Goal: Task Accomplishment & Management: Manage account settings

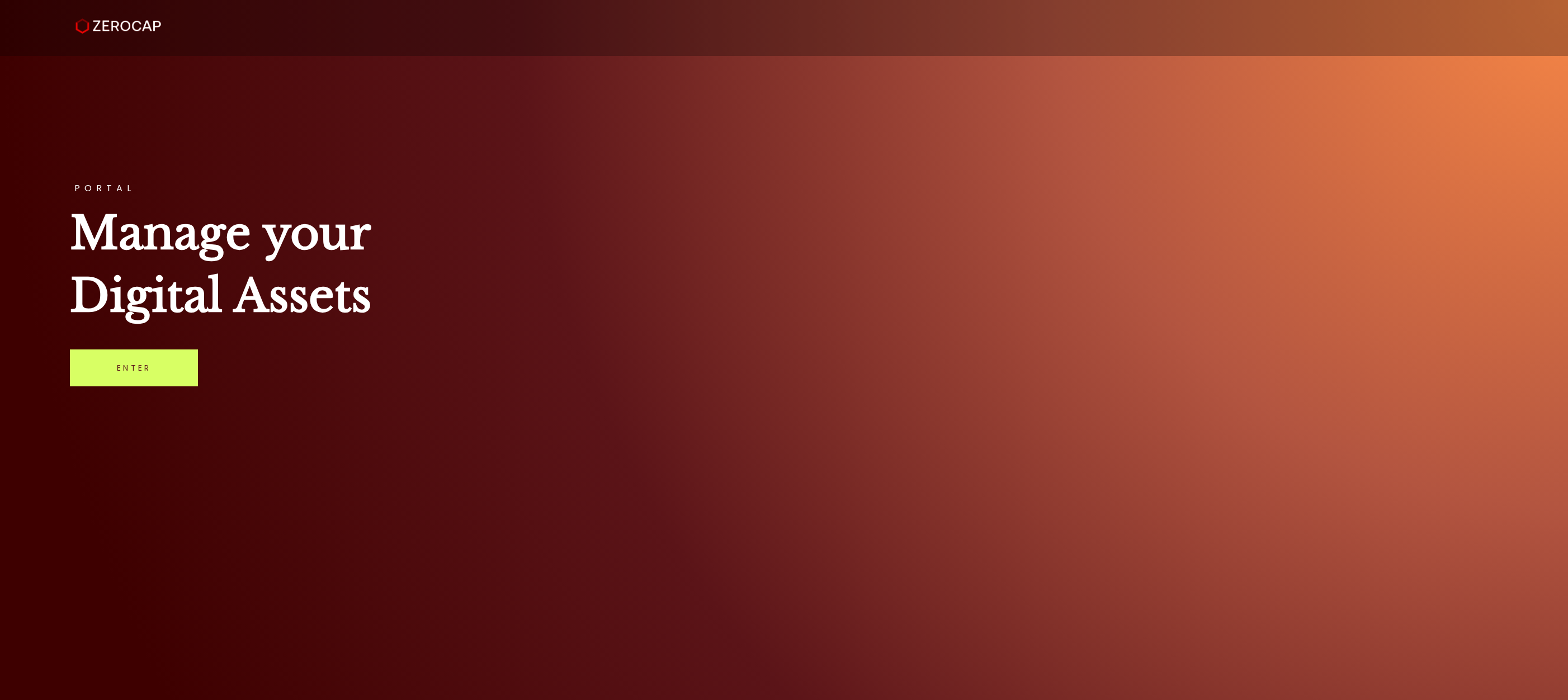
click at [471, 296] on h1 "Manage your Digital Assets" at bounding box center [784, 265] width 1428 height 125
click at [155, 360] on link "Enter" at bounding box center [134, 368] width 128 height 37
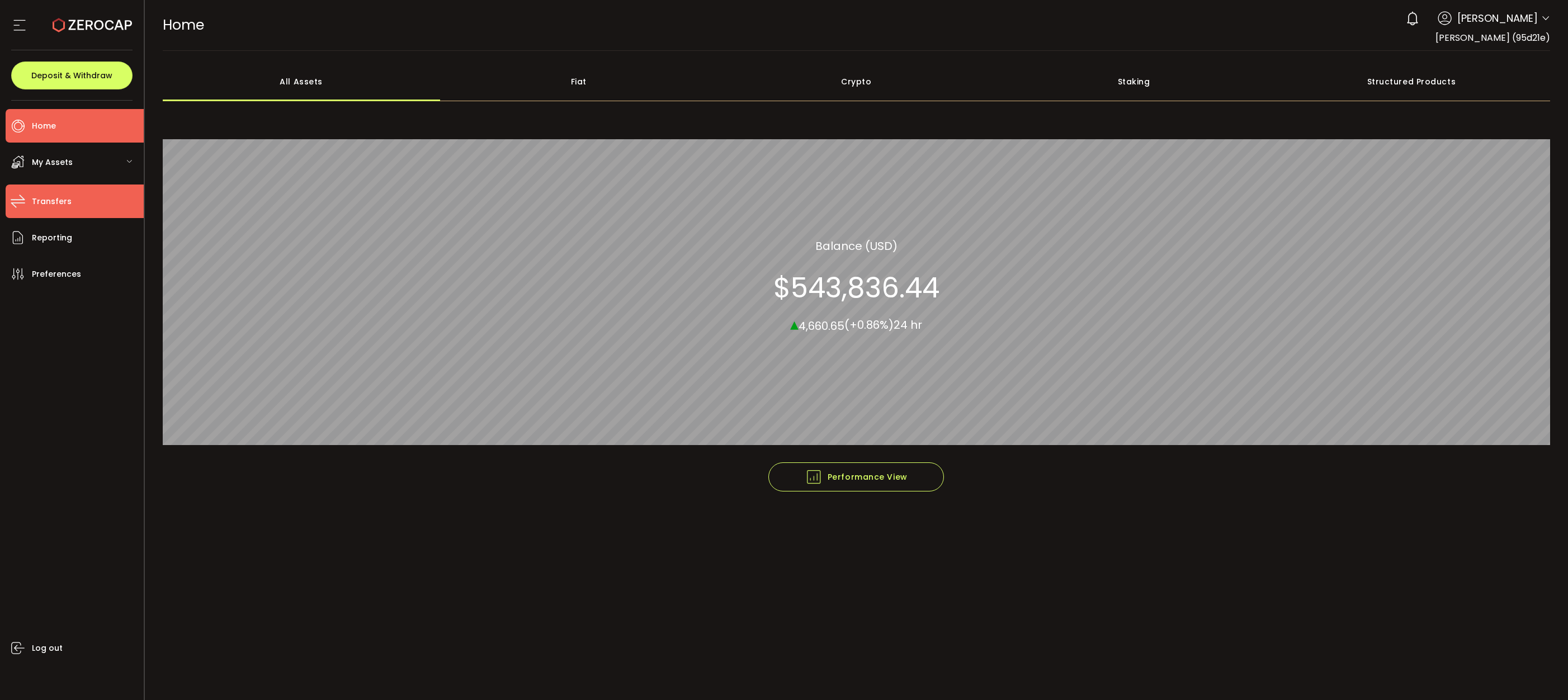
click at [94, 200] on li "Transfers" at bounding box center [74, 201] width 138 height 33
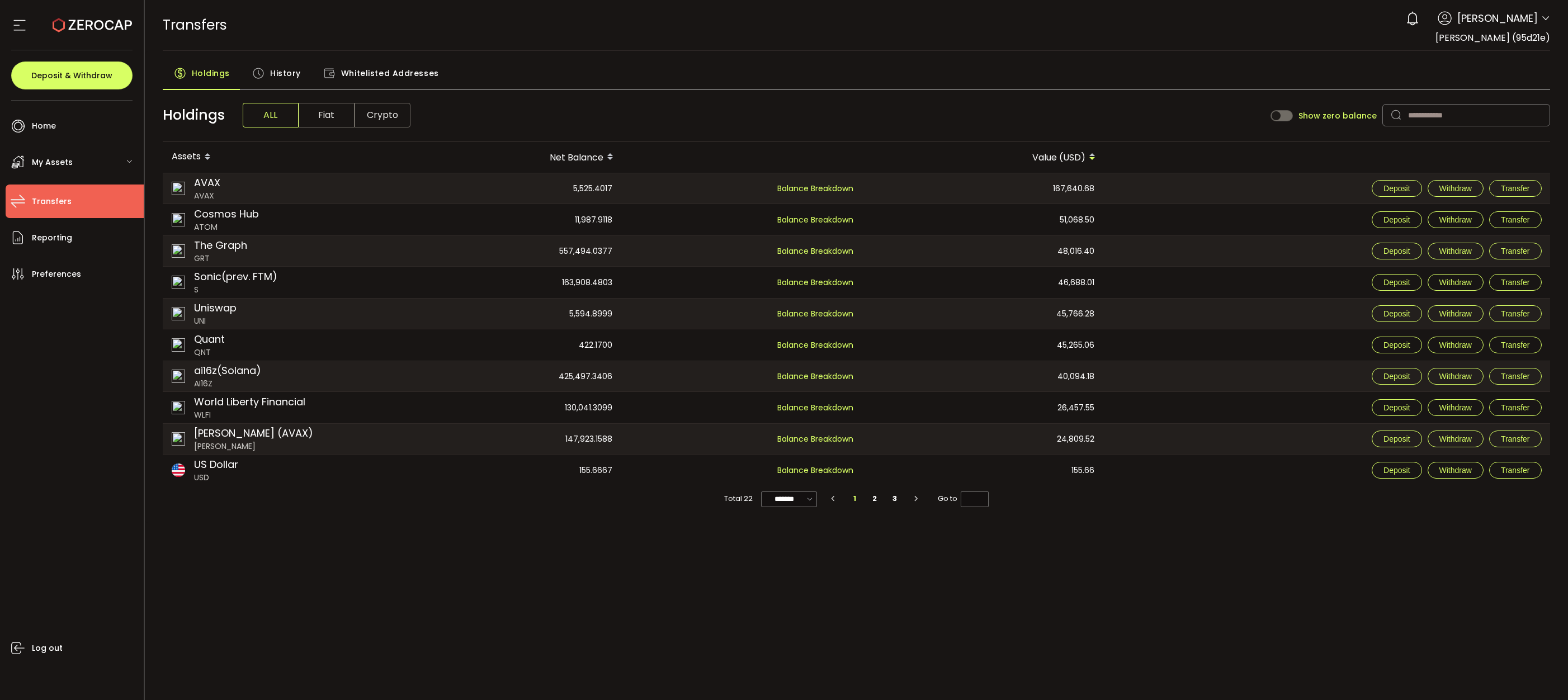
click at [1542, 14] on icon at bounding box center [1545, 18] width 9 height 9
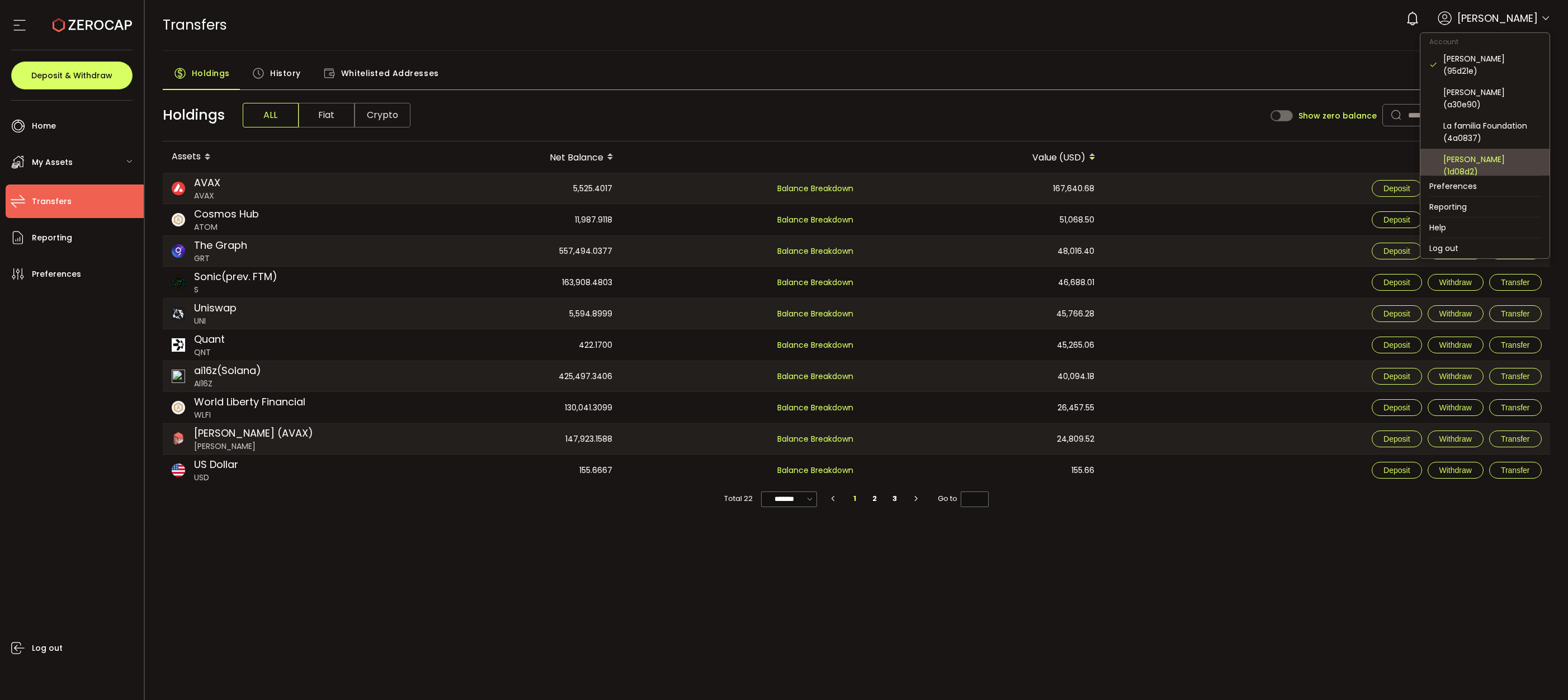
click at [1468, 153] on div "[PERSON_NAME] (1d08d2)" at bounding box center [1492, 166] width 97 height 24
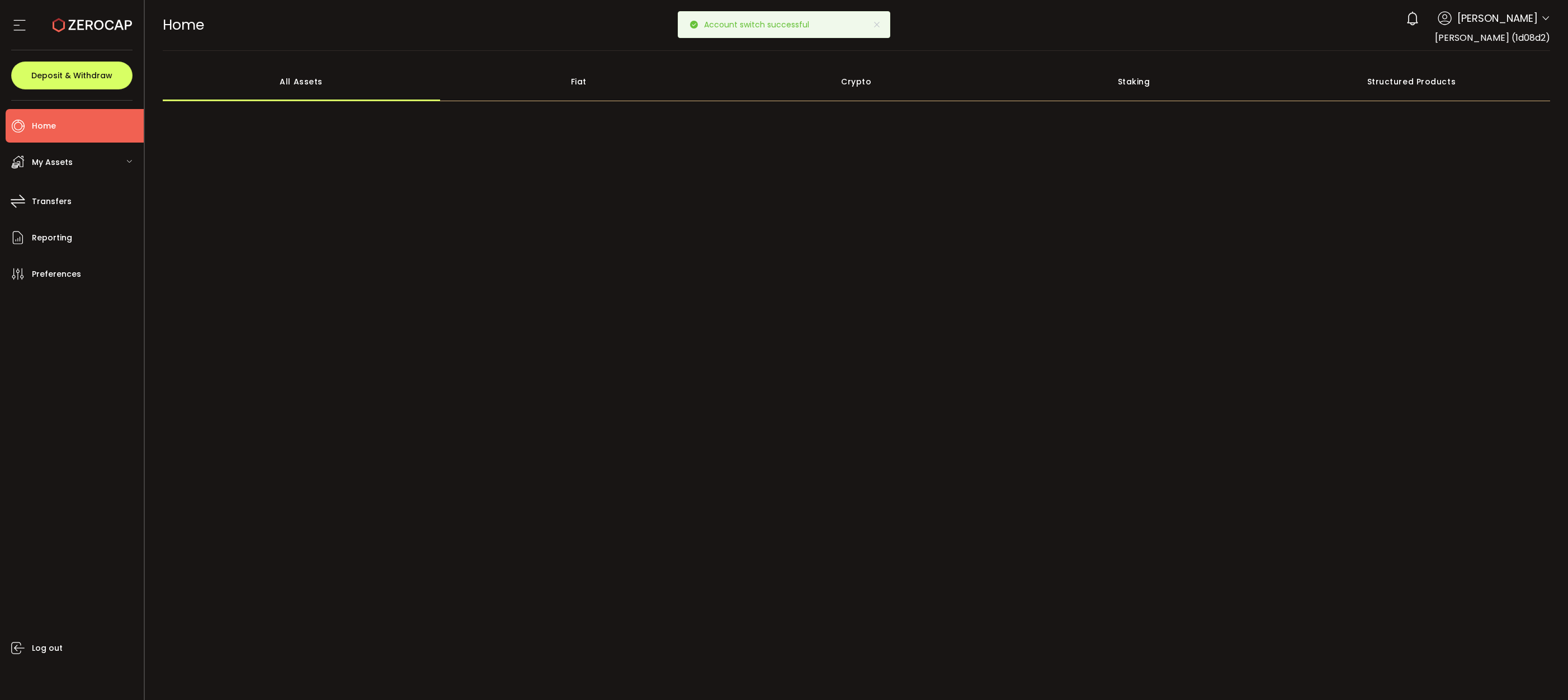
click at [74, 166] on div "My Assets" at bounding box center [74, 162] width 138 height 33
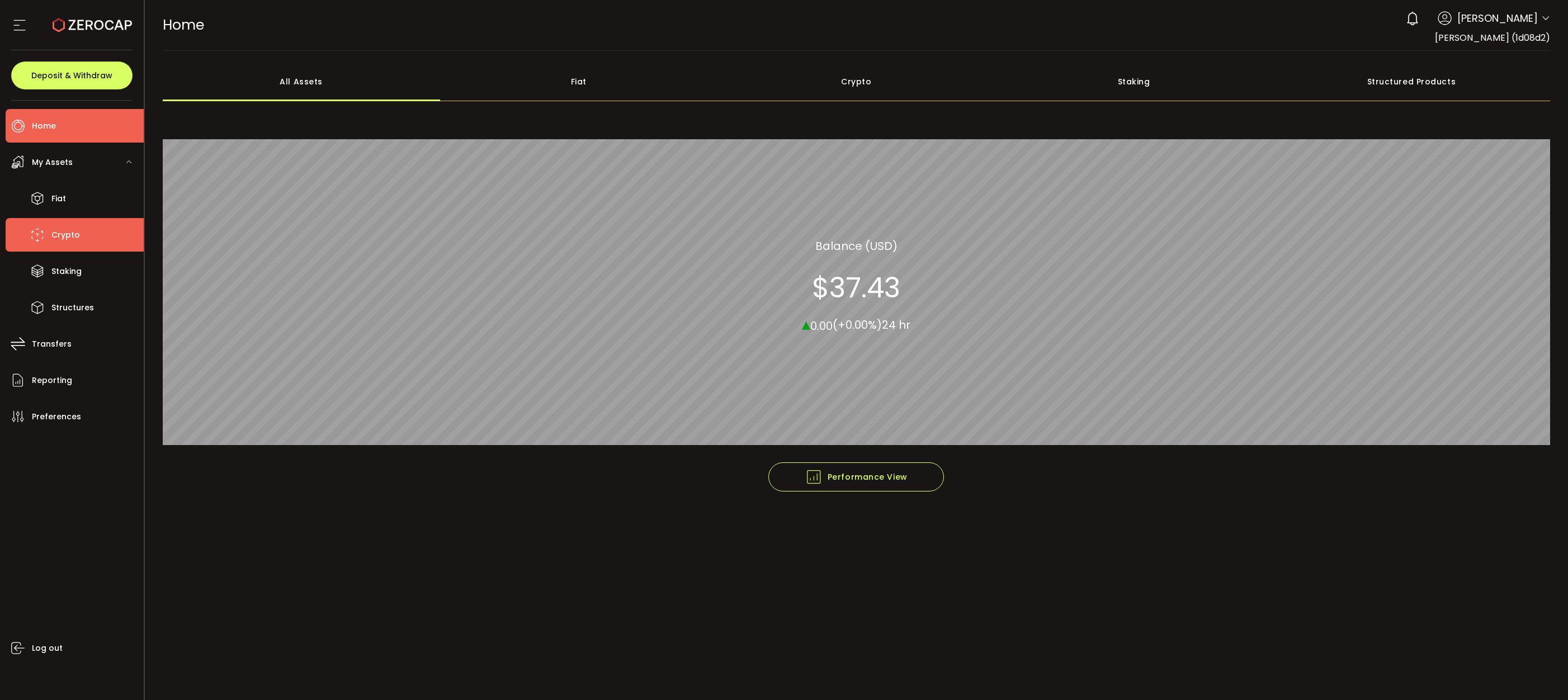
click at [69, 228] on span "Crypto" at bounding box center [66, 235] width 29 height 16
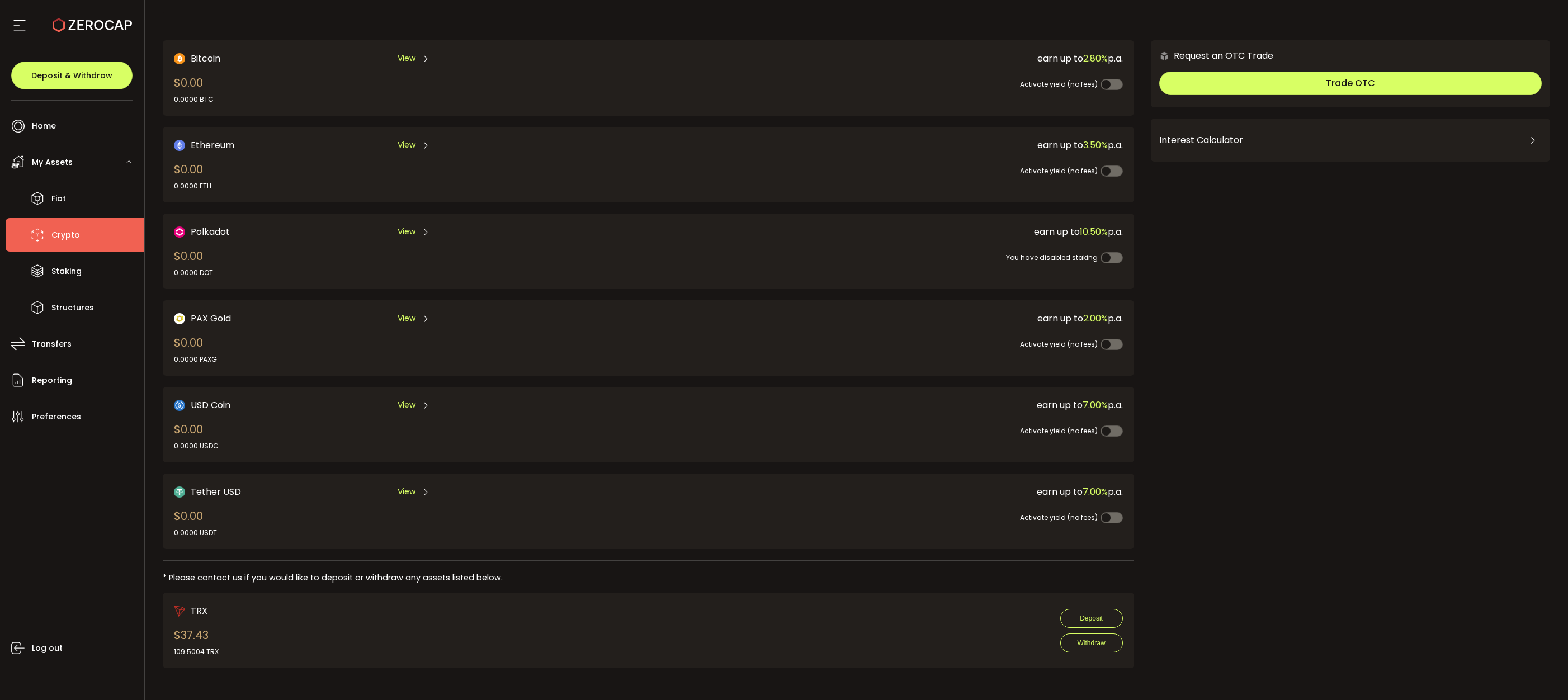
scroll to position [52, 0]
click at [413, 400] on span "View" at bounding box center [406, 403] width 18 height 12
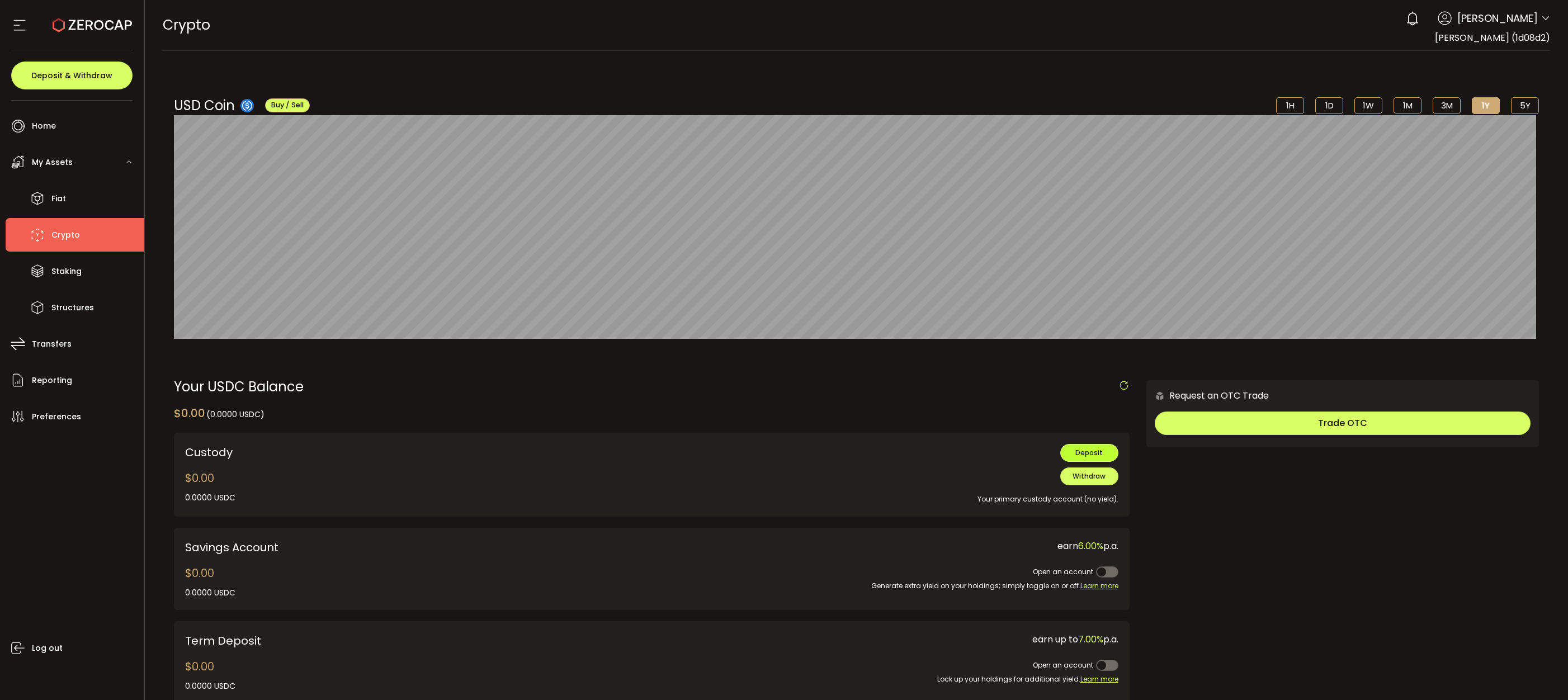
click at [1083, 455] on span "Deposit" at bounding box center [1089, 453] width 27 height 10
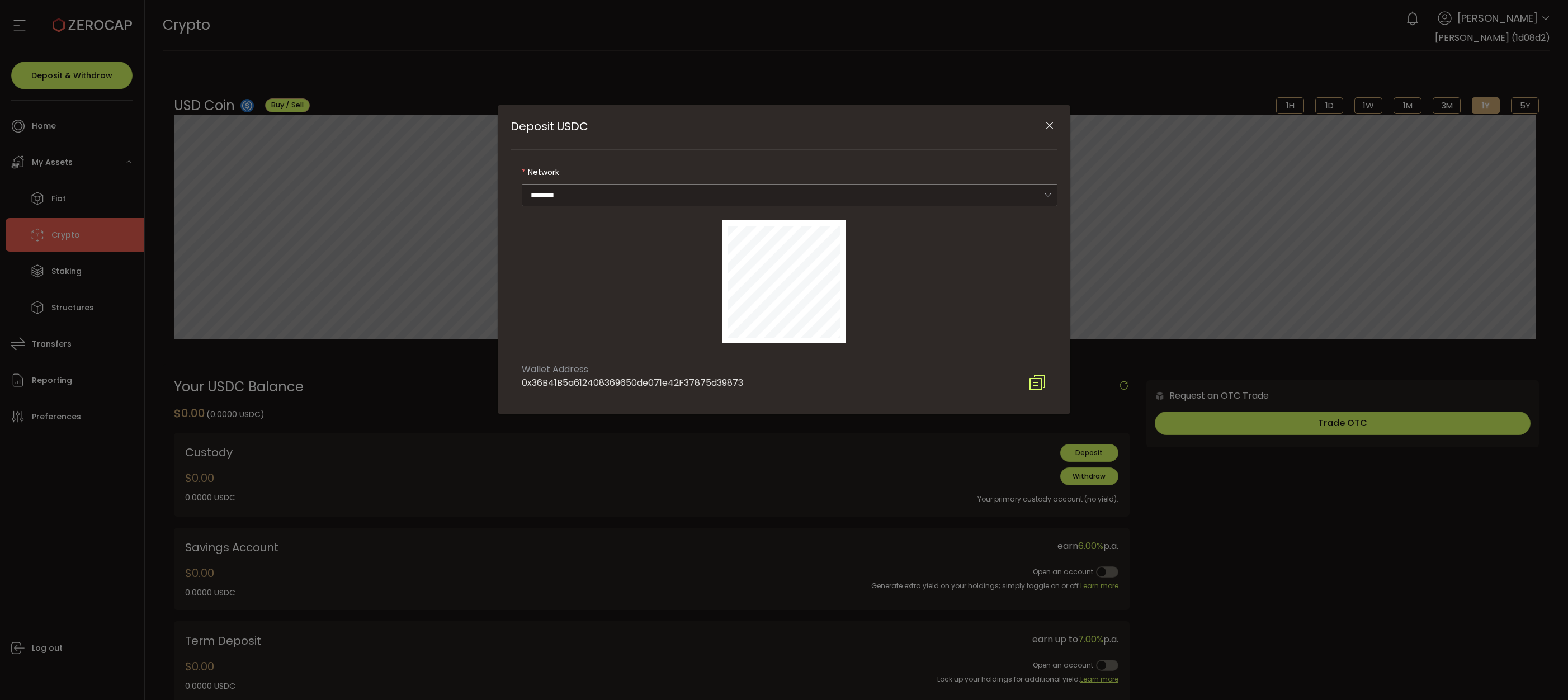
click at [1039, 382] on icon "Deposit USDC" at bounding box center [1037, 382] width 18 height 18
click at [1052, 127] on icon "Close" at bounding box center [1049, 126] width 11 height 11
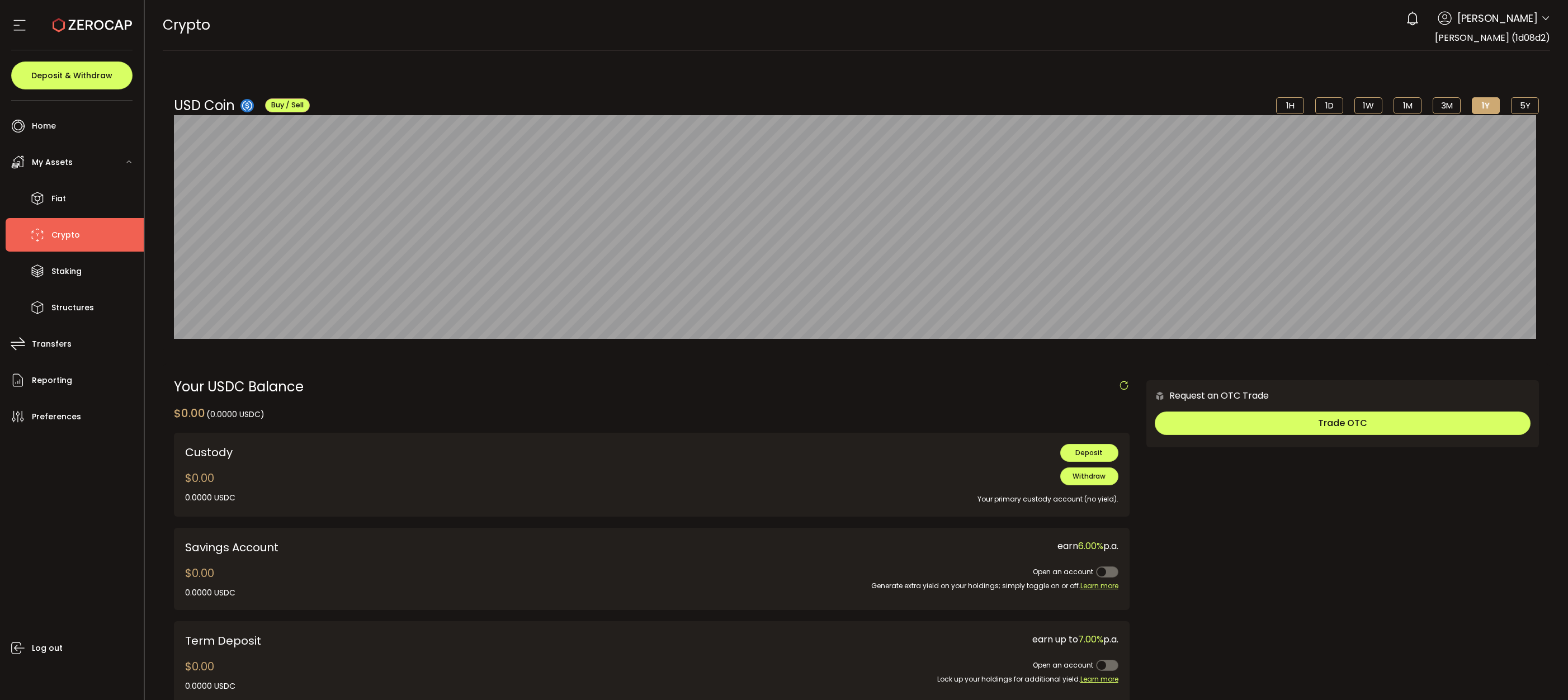
click at [65, 229] on span "Crypto" at bounding box center [66, 235] width 29 height 16
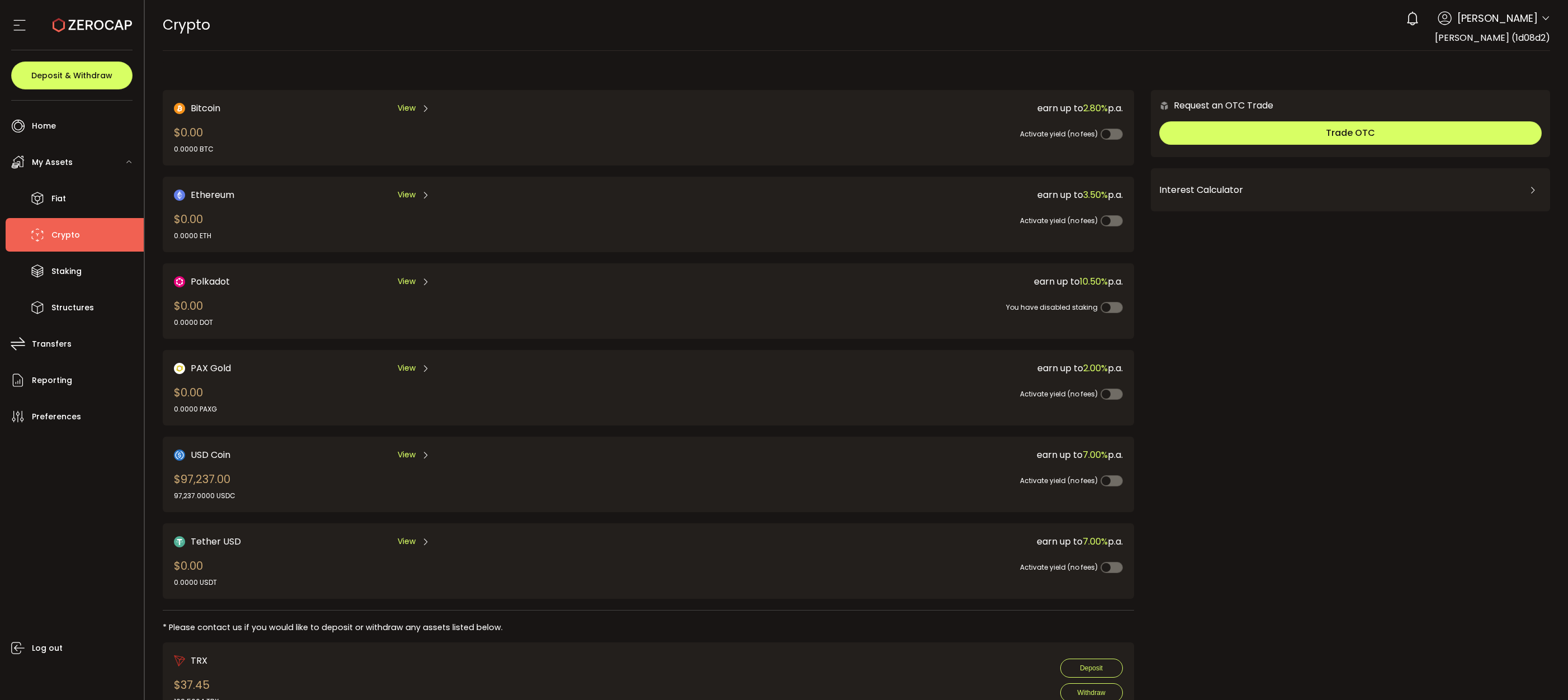
click at [215, 474] on div "$97,237.00 97,237.0000 USDC" at bounding box center [205, 486] width 61 height 30
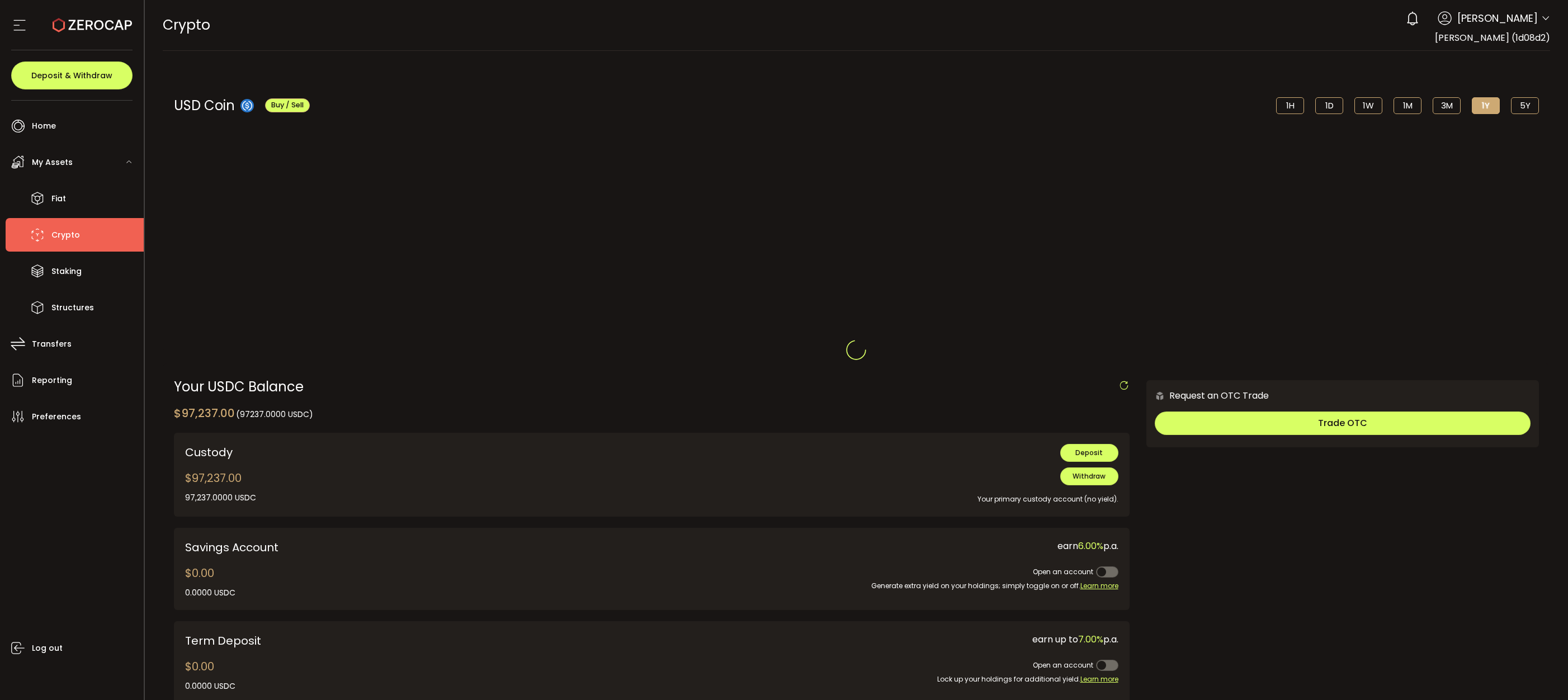
click at [215, 474] on div at bounding box center [856, 350] width 1424 height 700
click at [228, 478] on div "$97,237.00 97,237.0000 USDC 0.0000 USDC USDC-ERC20 USDC-TRC20" at bounding box center [220, 487] width 71 height 34
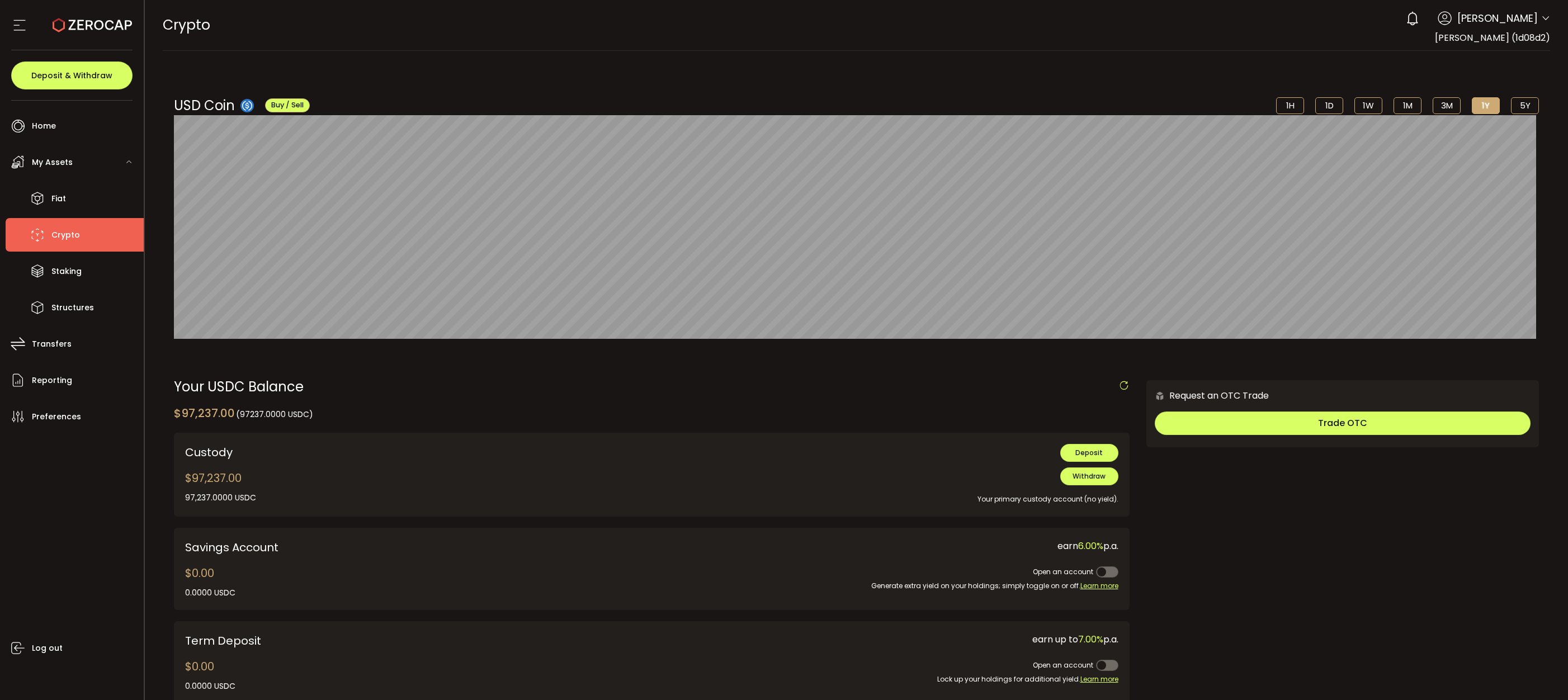
click at [228, 478] on div "$97,237.00 97,237.0000 USDC 0.0000 USDC USDC-ERC20 USDC-TRC20" at bounding box center [220, 487] width 71 height 34
copy div "$97,237.00"
click at [93, 516] on div "Log out" at bounding box center [74, 562] width 138 height 258
click at [87, 207] on li "Fiat" at bounding box center [74, 198] width 138 height 33
